Goal: Answer question/provide support

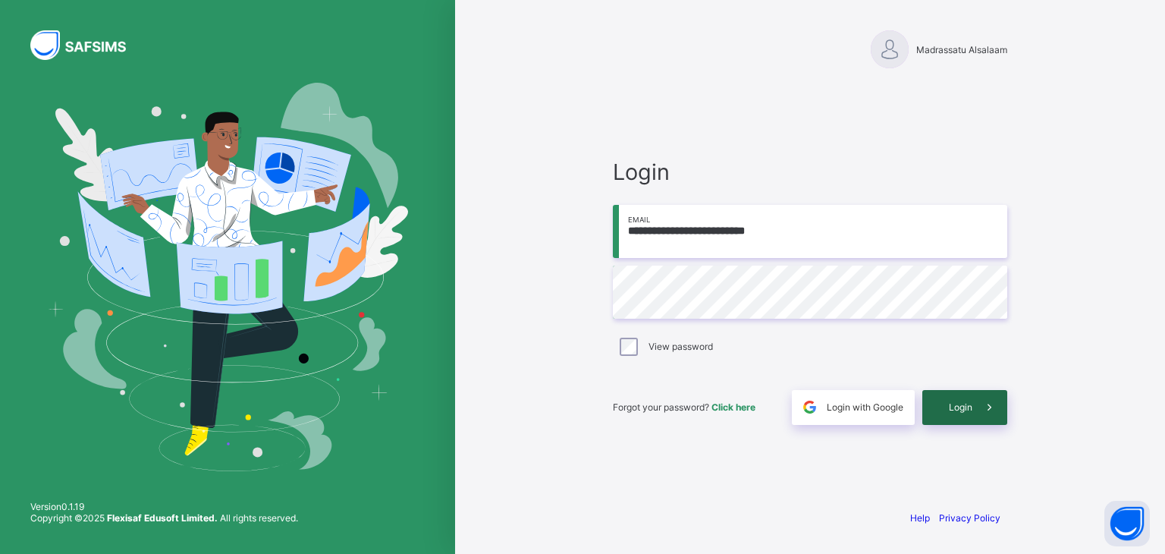
click at [974, 409] on span at bounding box center [990, 407] width 35 height 35
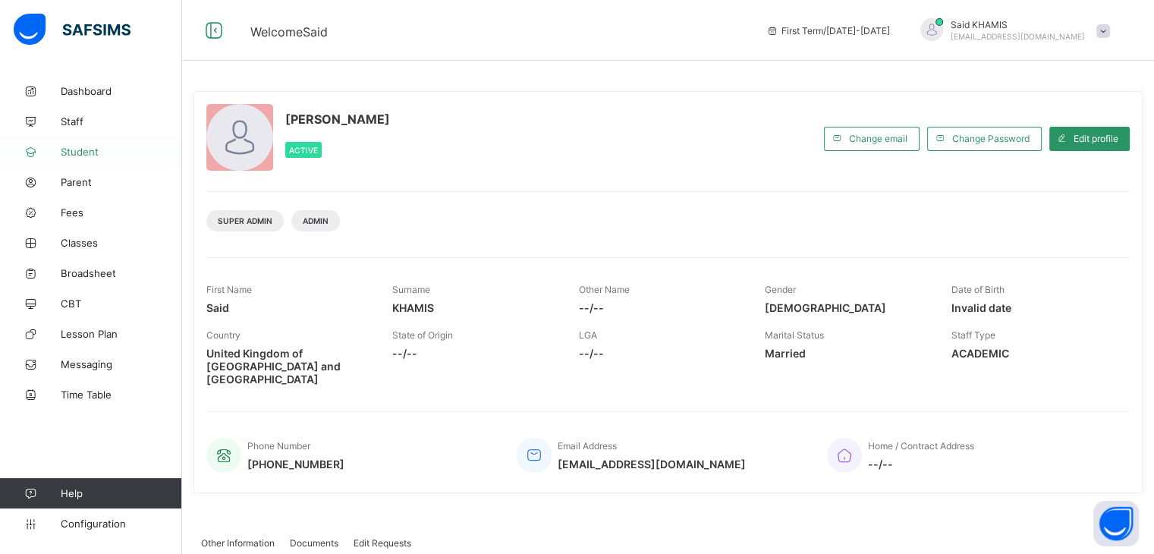
click at [86, 154] on span "Student" at bounding box center [121, 152] width 121 height 12
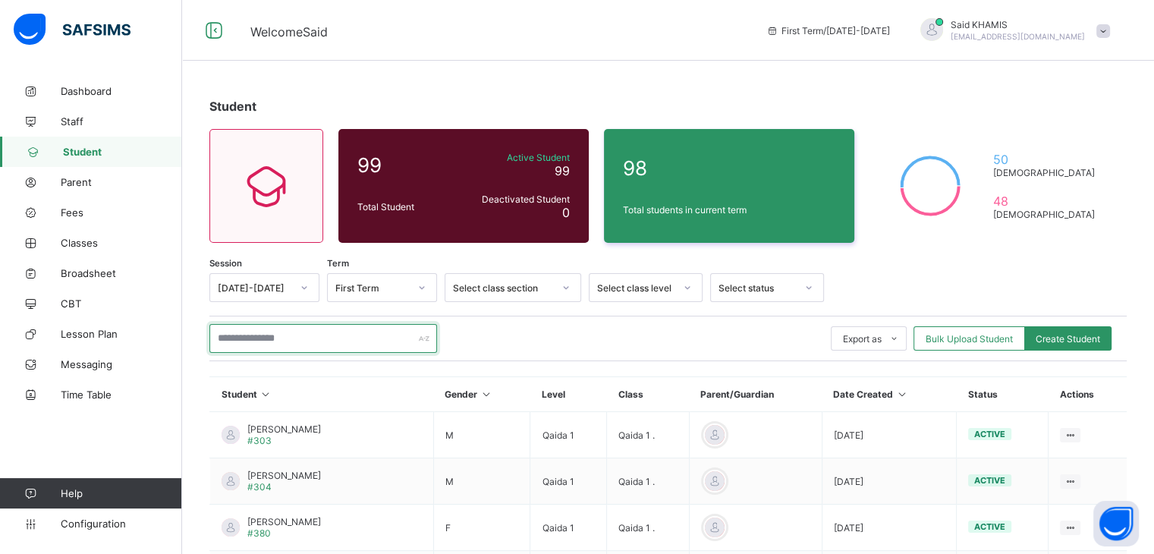
click at [326, 344] on input "text" at bounding box center [323, 338] width 228 height 29
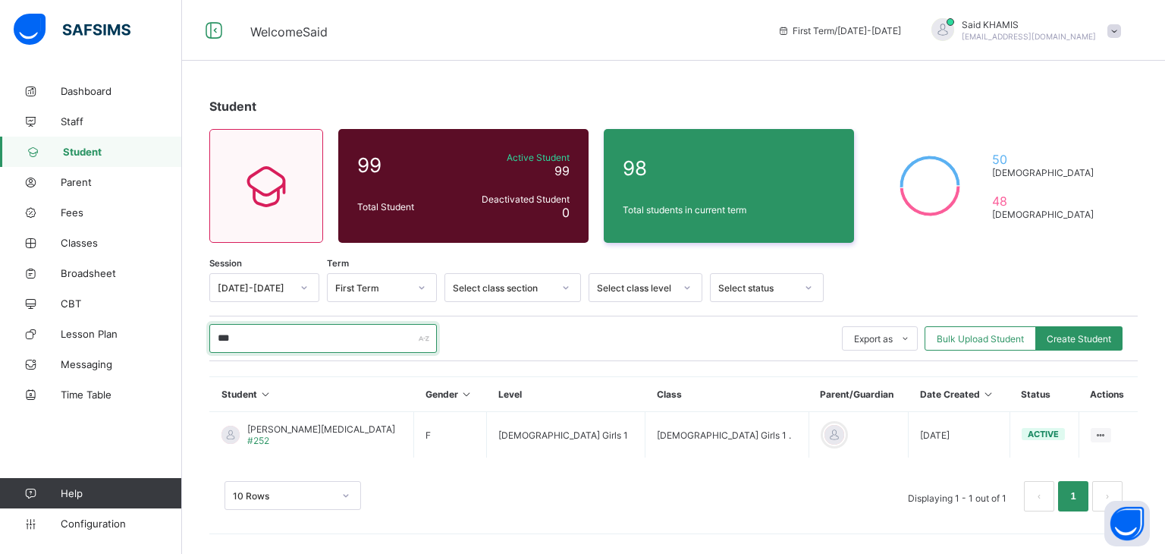
type input "***"
click at [759, 456] on div "10 Rows Displaying 1 - 1 out of 1 1" at bounding box center [673, 489] width 929 height 76
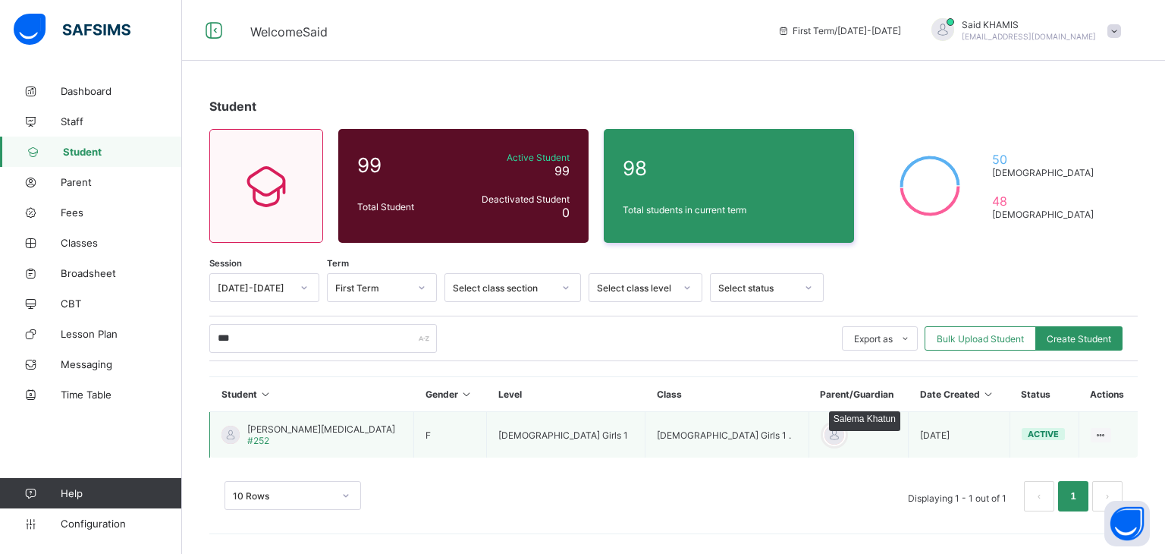
click at [823, 429] on div at bounding box center [834, 434] width 23 height 23
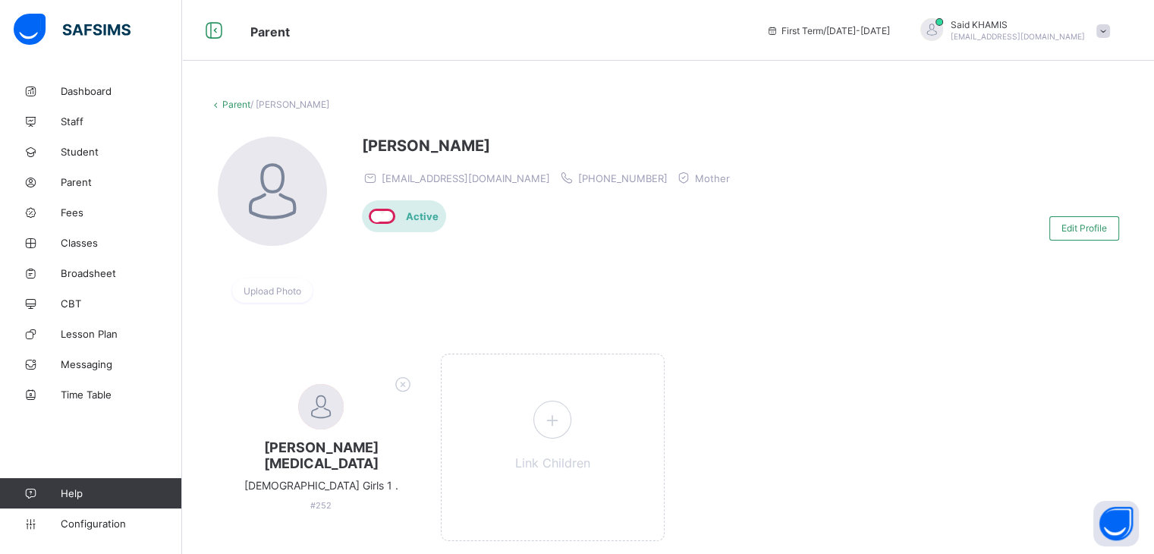
drag, startPoint x: 479, startPoint y: 143, endPoint x: 355, endPoint y: 132, distance: 124.9
click at [355, 132] on div "Upload Photo [PERSON_NAME] [PERSON_NAME][EMAIL_ADDRESS][DOMAIN_NAME] [PHONE_NUM…" at bounding box center [667, 228] width 917 height 206
copy span "[PERSON_NAME]"
click at [73, 186] on span "Parent" at bounding box center [121, 182] width 121 height 12
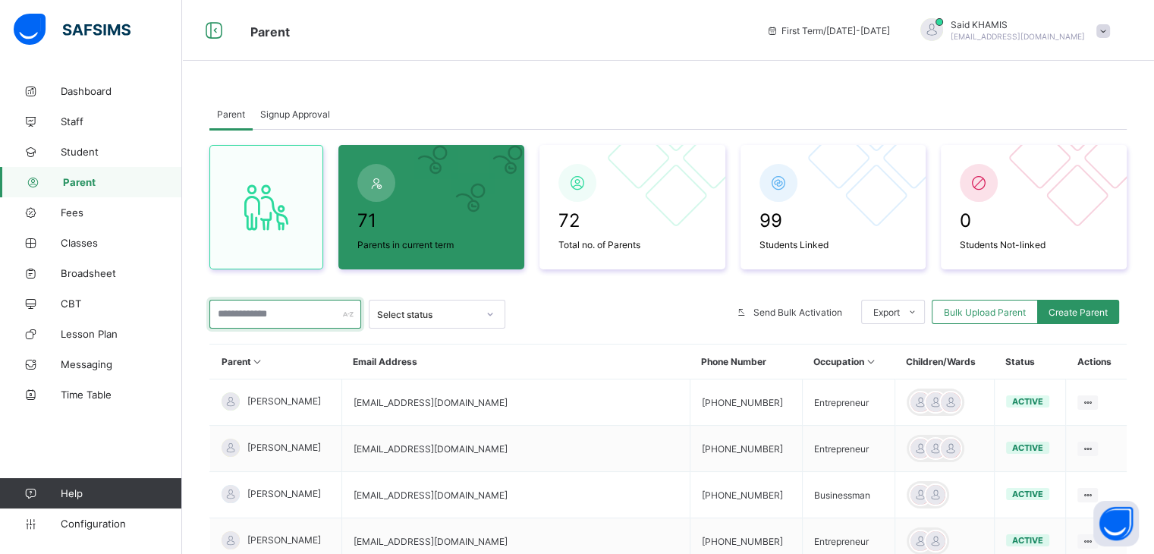
click at [281, 305] on input "text" at bounding box center [285, 314] width 152 height 29
paste input "**********"
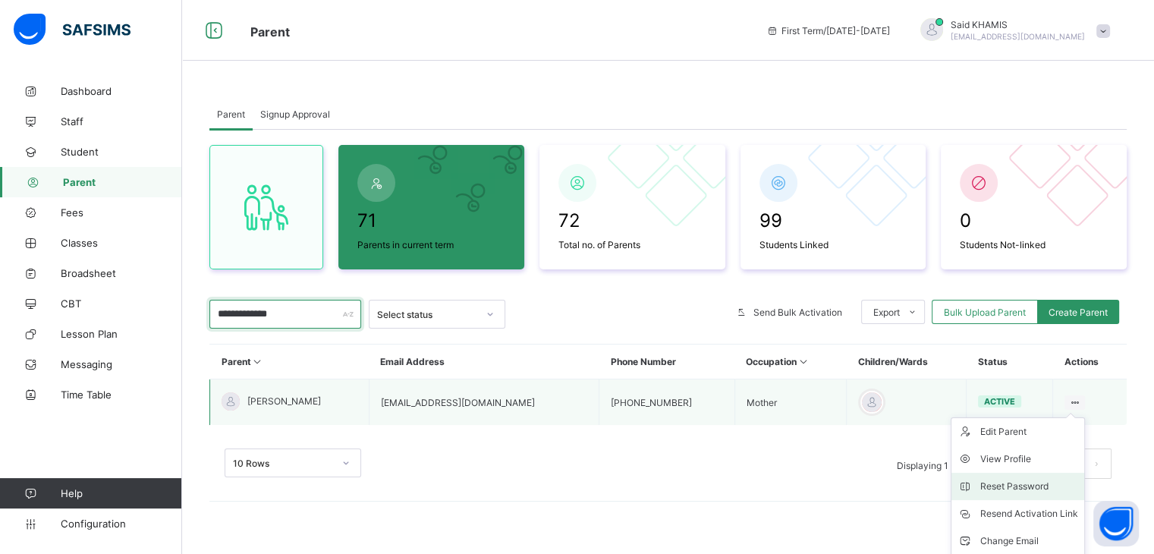
type input "**********"
click at [1041, 482] on div "Reset Password" at bounding box center [1029, 486] width 98 height 15
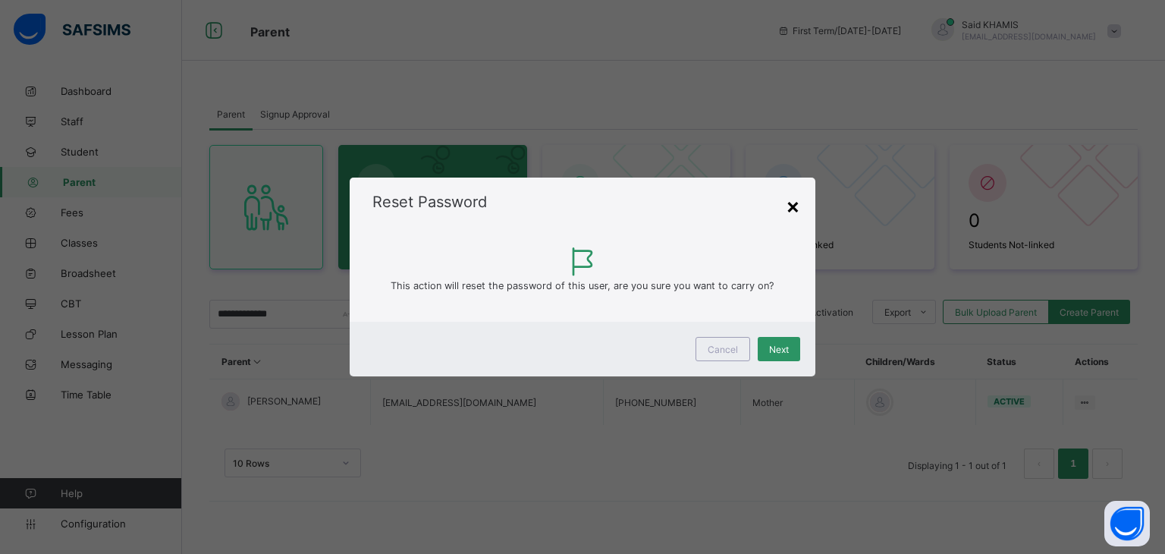
click at [795, 208] on div "×" at bounding box center [793, 206] width 14 height 26
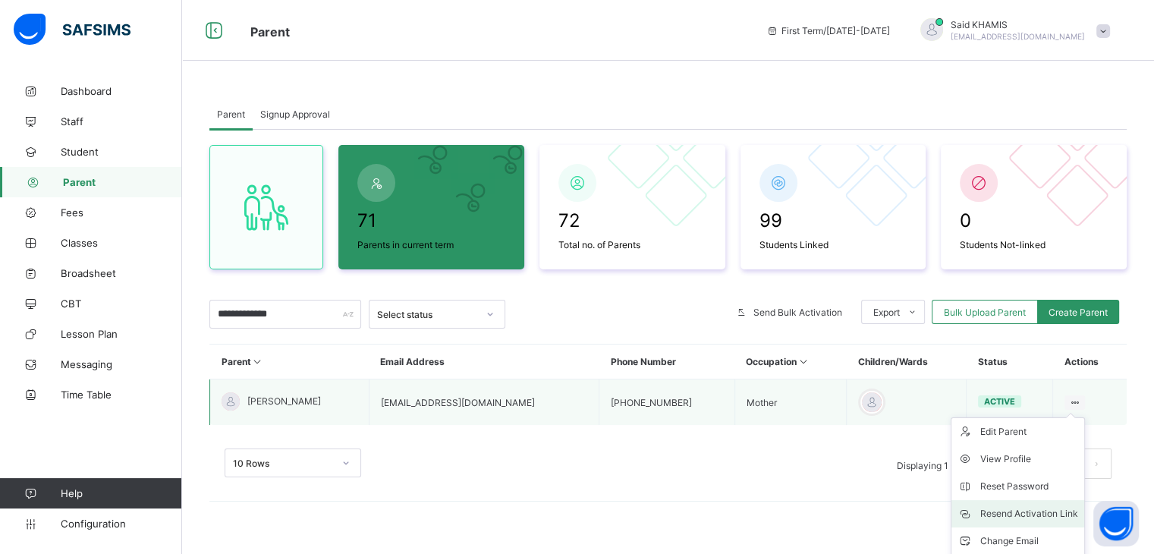
click at [1020, 522] on li "Resend Activation Link" at bounding box center [1017, 513] width 133 height 27
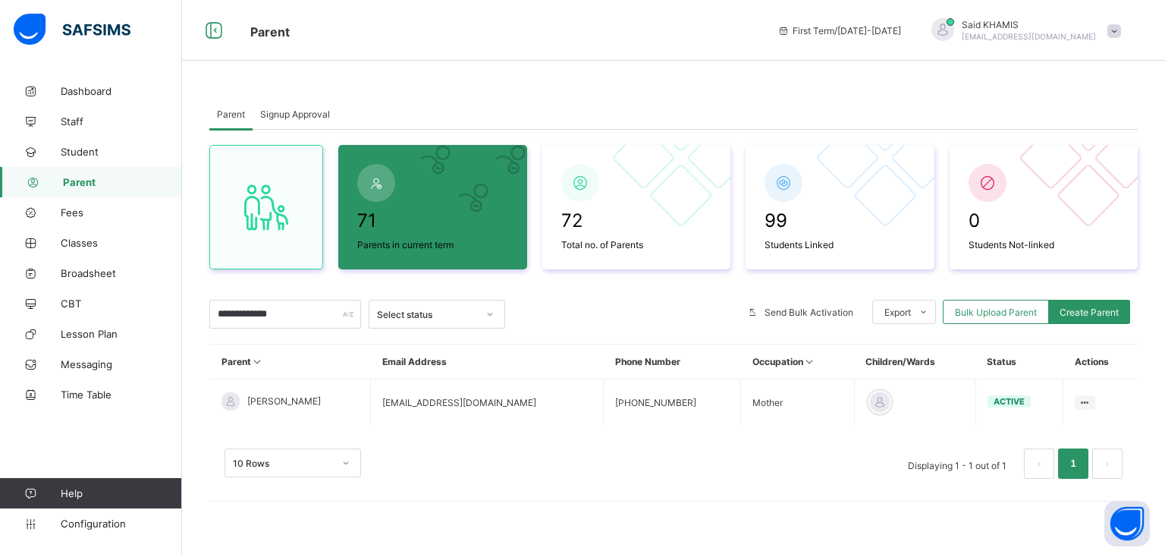
click at [875, 480] on div "10 Rows Displaying 1 - 1 out of 1 1" at bounding box center [673, 456] width 929 height 76
click at [698, 105] on div "Parent Signup Approval" at bounding box center [673, 114] width 929 height 31
